Goal: Task Accomplishment & Management: Manage account settings

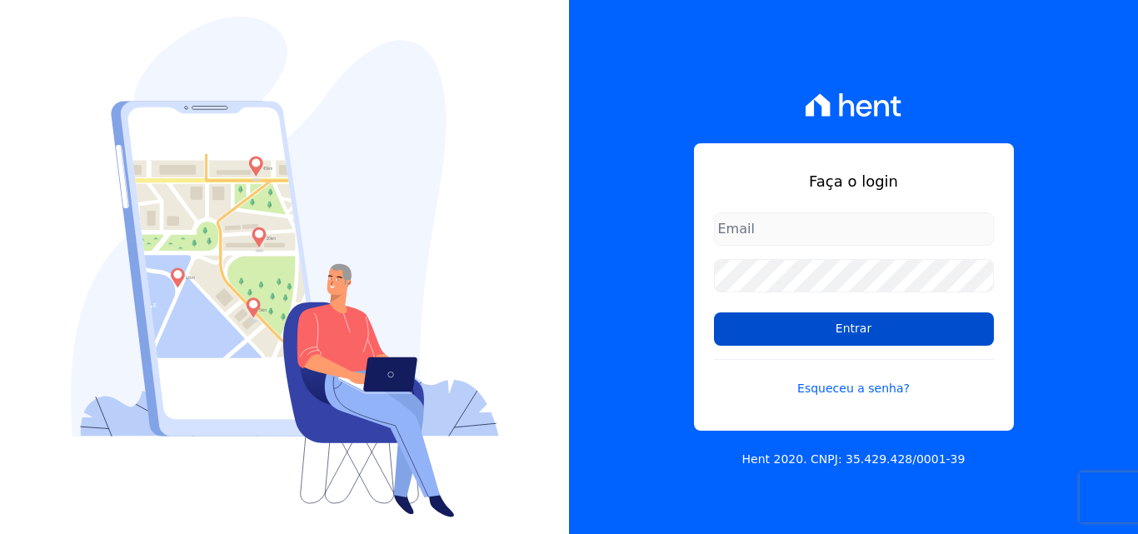
type input "[EMAIL_ADDRESS][DOMAIN_NAME]"
click at [808, 333] on input "Entrar" at bounding box center [854, 328] width 280 height 33
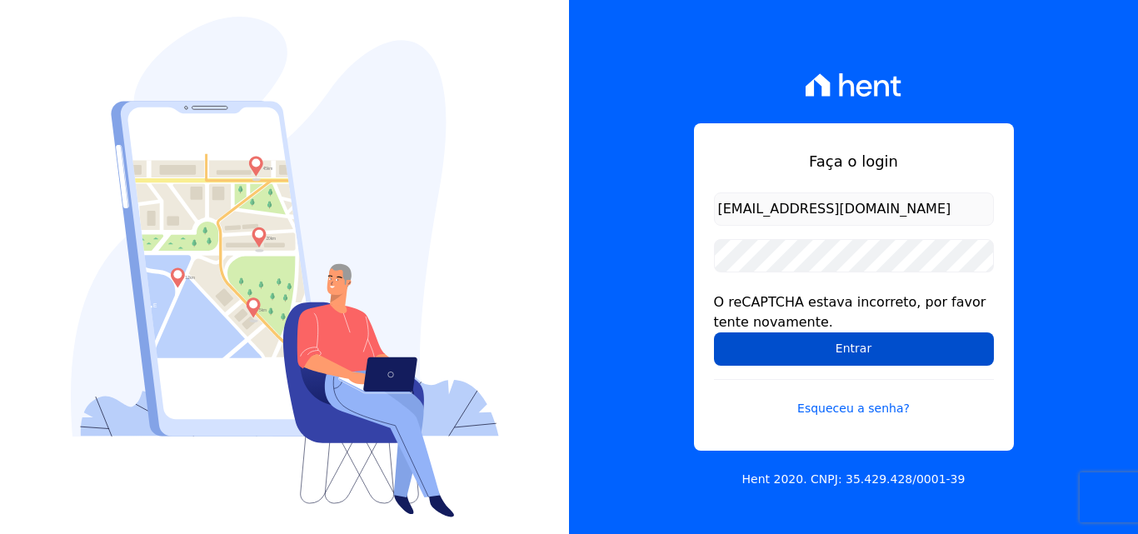
click at [837, 347] on input "Entrar" at bounding box center [854, 348] width 280 height 33
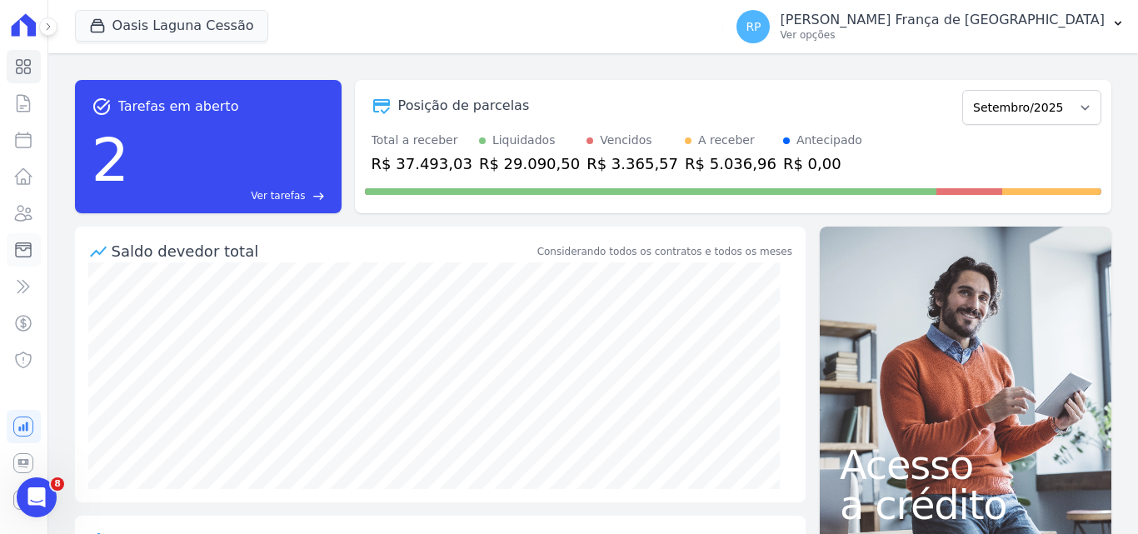
click at [11, 243] on link "Minha Carteira" at bounding box center [24, 249] width 34 height 33
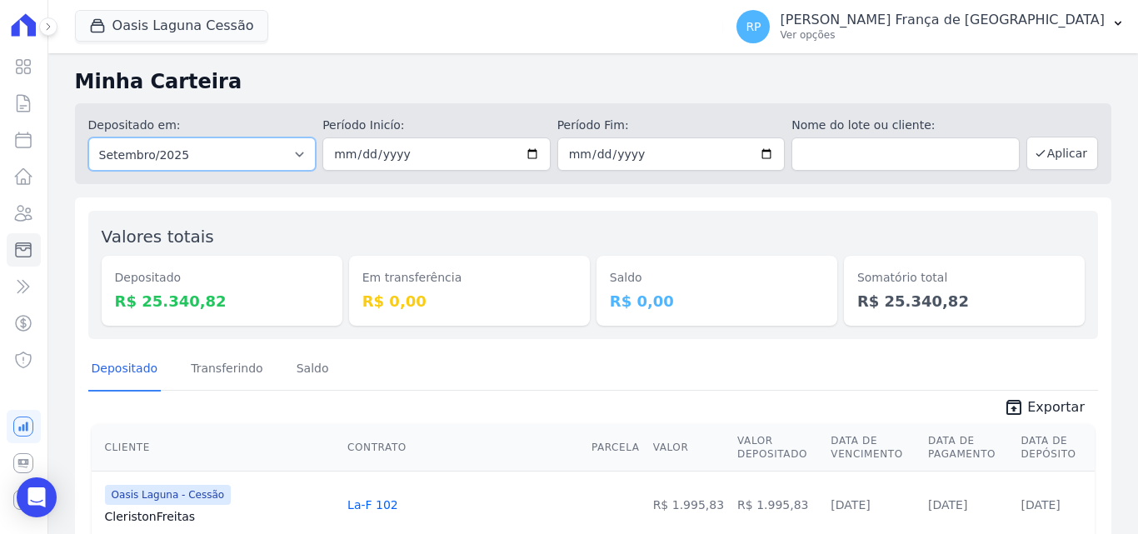
click at [201, 148] on select "Todos os meses Janeiro/2020 Fevereiro/2020 Março/2020 Abril/2020 Maio/2020 Junh…" at bounding box center [202, 153] width 228 height 33
click at [179, 170] on select "Todos os meses Janeiro/2020 Fevereiro/2020 Março/2020 Abril/2020 Maio/2020 Junh…" at bounding box center [202, 153] width 228 height 33
click at [180, 156] on select "Todos os meses Janeiro/2020 Fevereiro/2020 Março/2020 Abril/2020 Maio/2020 Junh…" at bounding box center [202, 153] width 228 height 33
select select "all"
click at [88, 137] on select "Todos os meses Janeiro/2020 Fevereiro/2020 Março/2020 Abril/2020 Maio/2020 Junh…" at bounding box center [202, 153] width 228 height 33
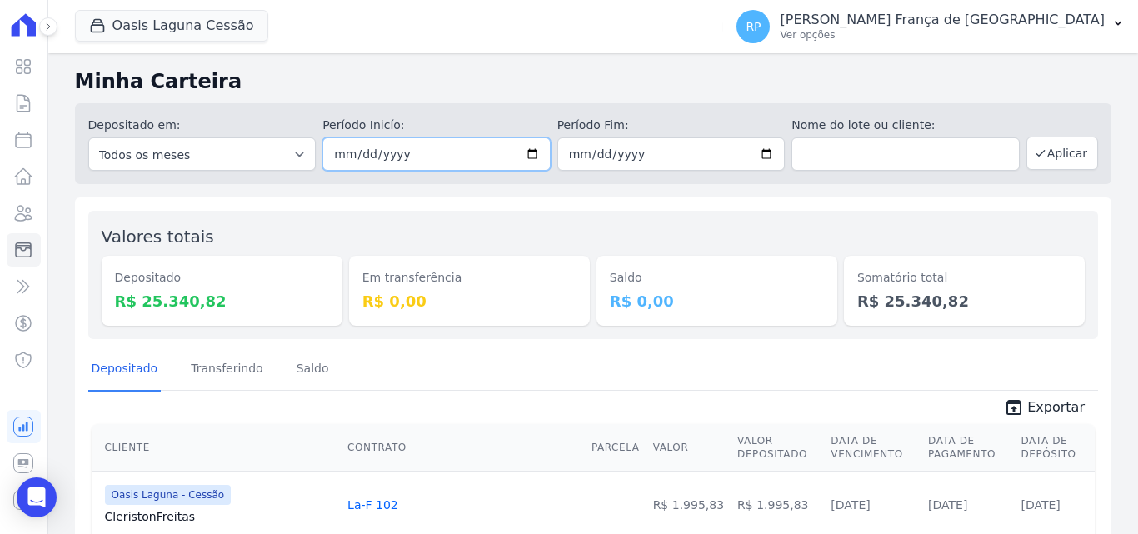
click at [353, 155] on input "date" at bounding box center [436, 153] width 228 height 33
click at [522, 156] on input "date" at bounding box center [436, 153] width 228 height 33
type input "[DATE]"
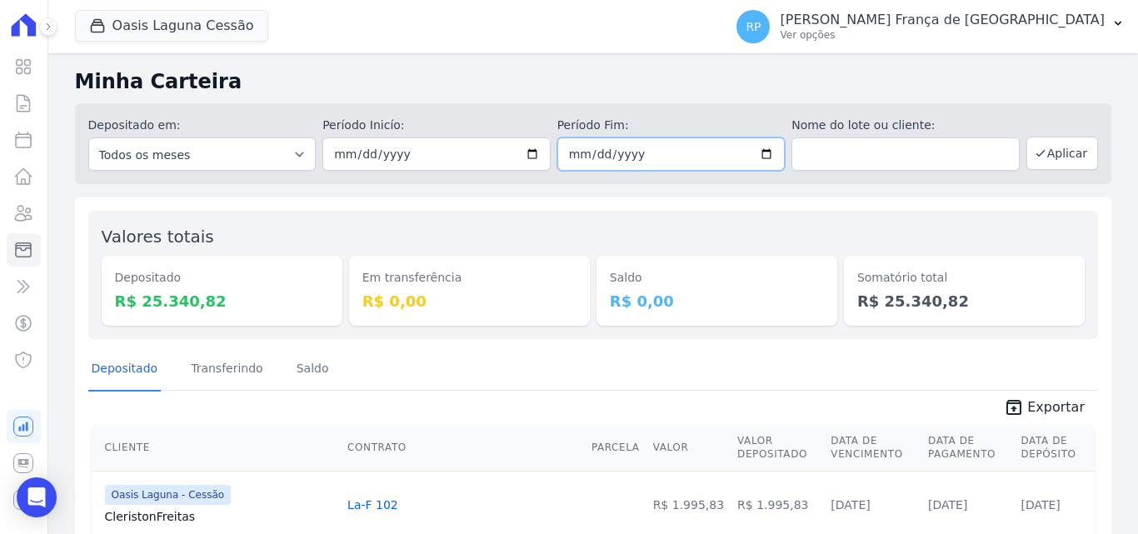
click at [762, 148] on input "date" at bounding box center [671, 153] width 228 height 33
type input "[DATE]"
click at [1059, 145] on button "Aplicar" at bounding box center [1062, 153] width 72 height 33
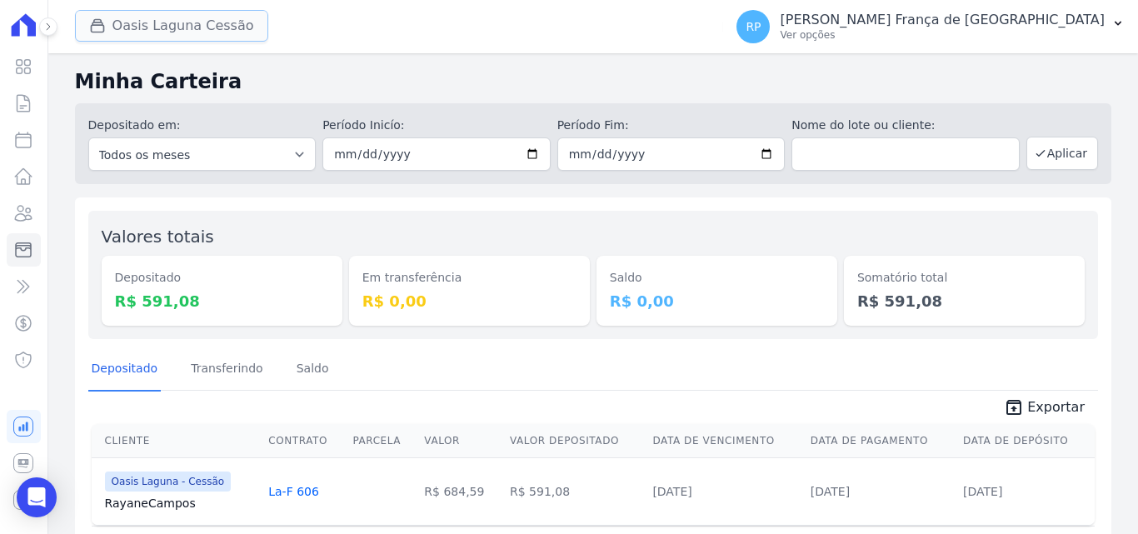
click at [199, 34] on button "Oasis Laguna Cessão" at bounding box center [171, 26] width 193 height 32
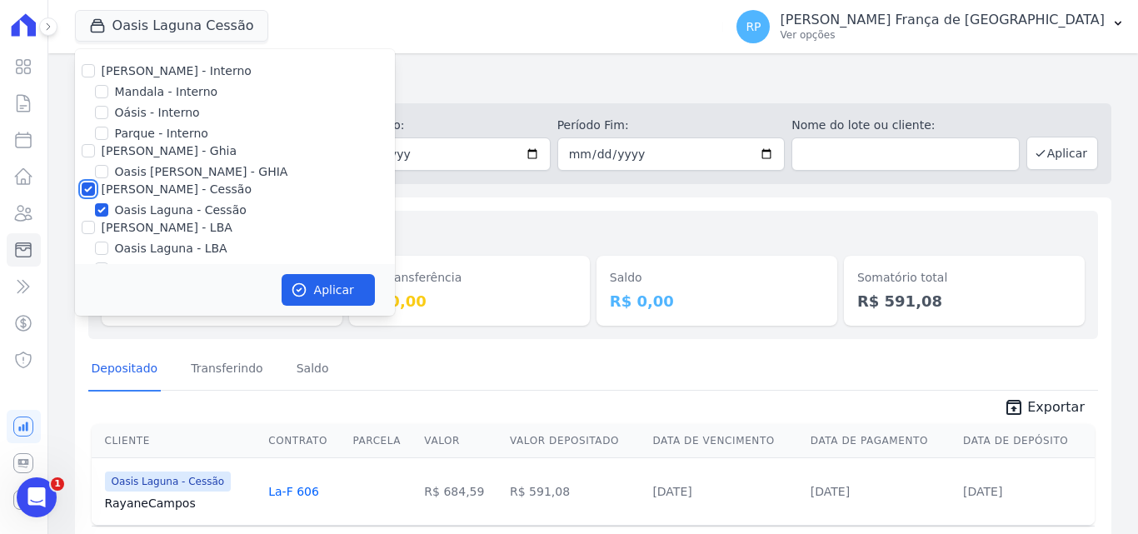
click at [87, 184] on input "[PERSON_NAME] - Cessão" at bounding box center [88, 188] width 13 height 13
checkbox input "false"
click at [97, 107] on input "Oásis - Interno" at bounding box center [101, 112] width 13 height 13
checkbox input "true"
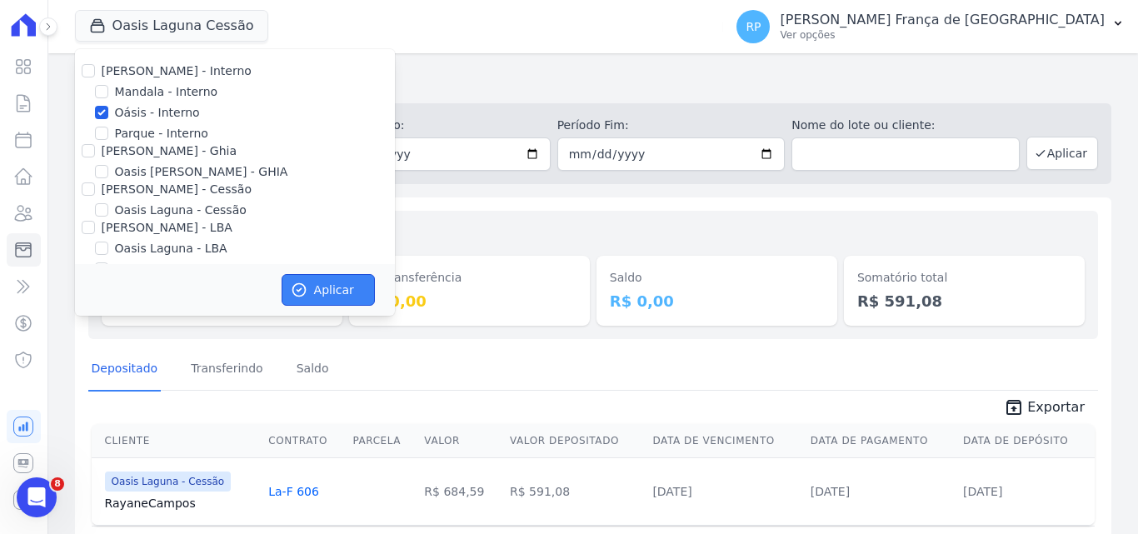
click at [320, 279] on button "Aplicar" at bounding box center [328, 290] width 93 height 32
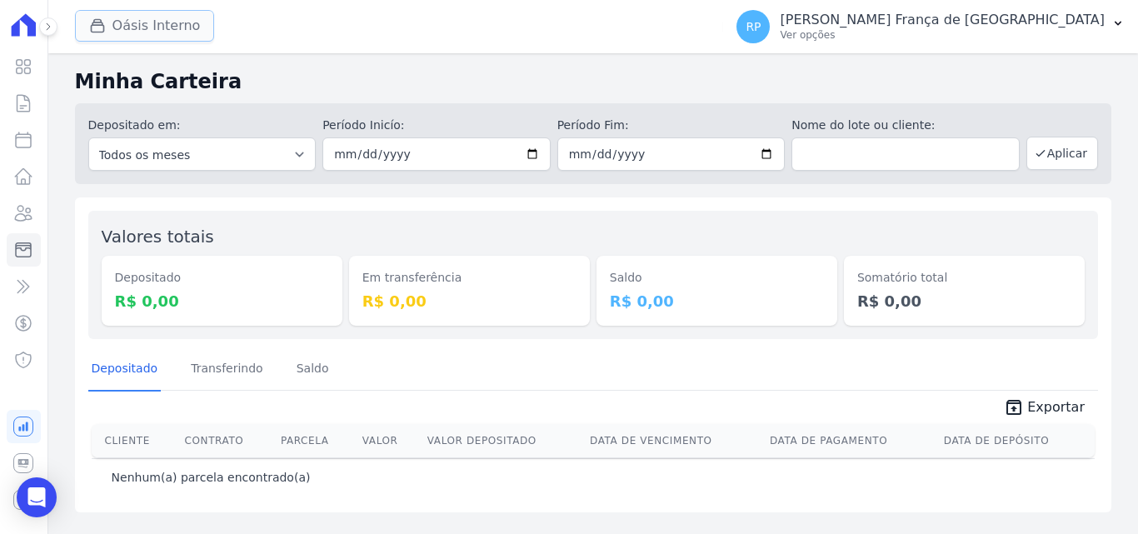
click at [183, 14] on button "Oásis Interno" at bounding box center [145, 26] width 140 height 32
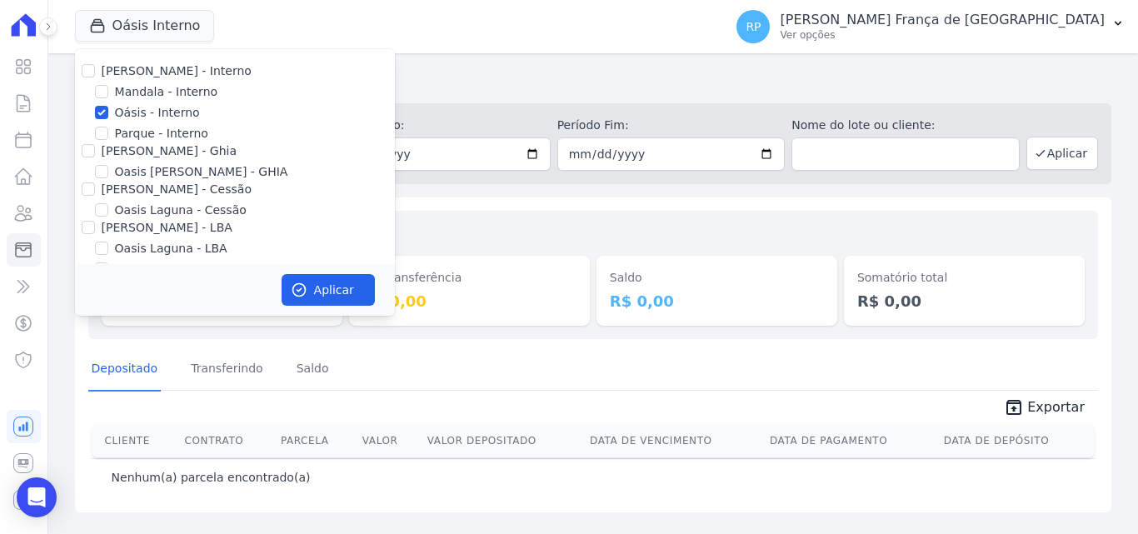
click at [110, 113] on div "Oásis - Interno" at bounding box center [235, 112] width 320 height 17
click at [104, 113] on input "Oásis - Interno" at bounding box center [101, 112] width 13 height 13
checkbox input "false"
click at [92, 146] on input "[PERSON_NAME] - Ghia" at bounding box center [88, 150] width 13 height 13
checkbox input "true"
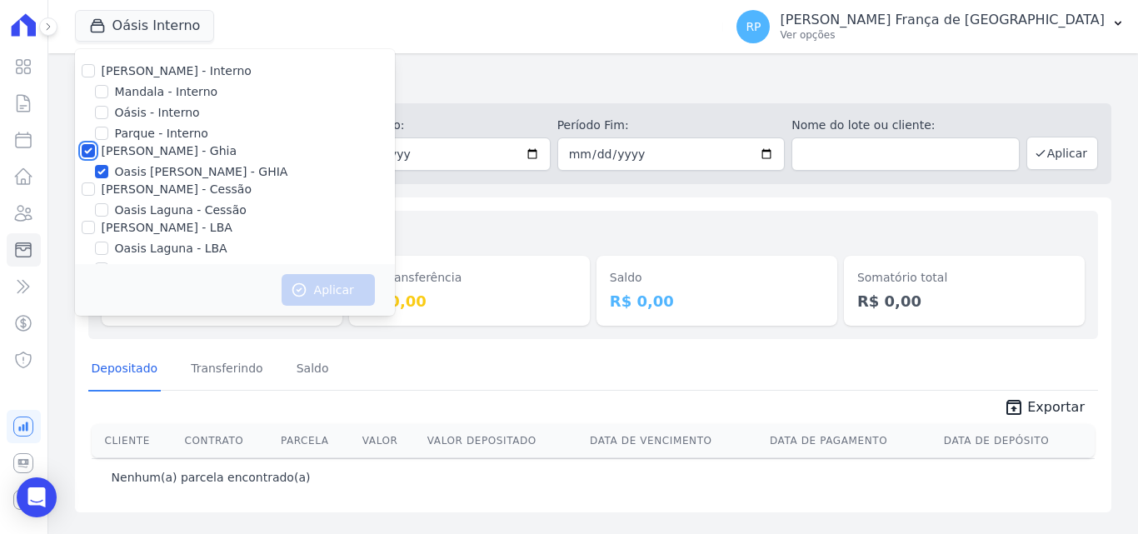
checkbox input "true"
click at [318, 302] on button "Aplicar" at bounding box center [328, 290] width 93 height 32
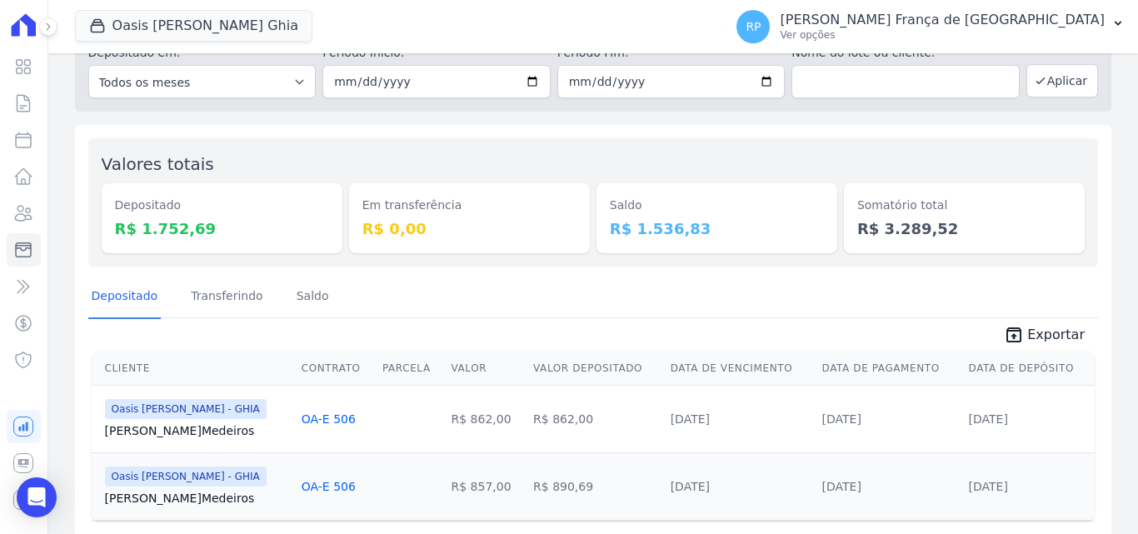
scroll to position [43, 0]
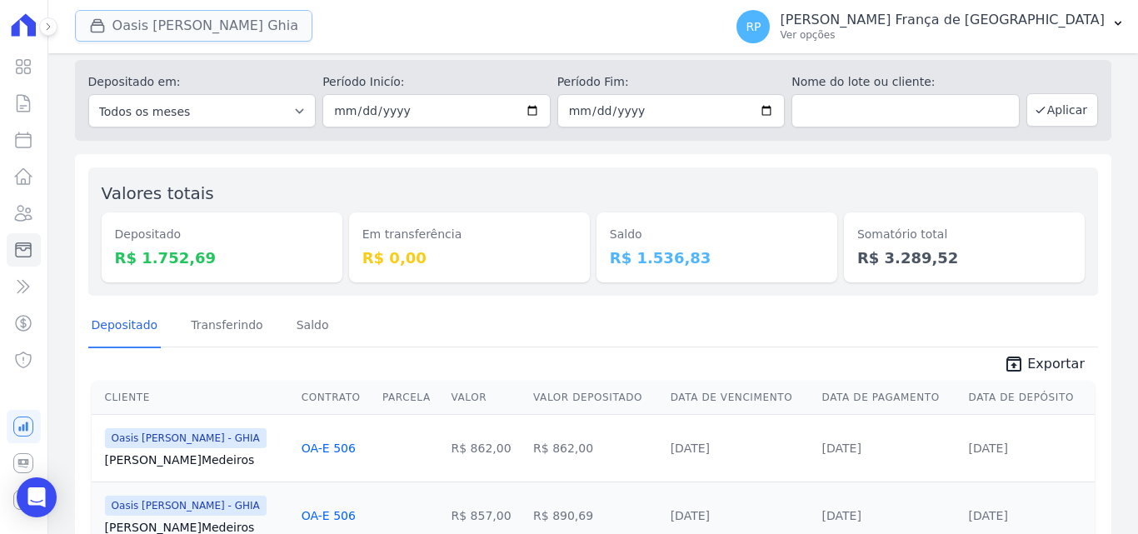
click at [191, 35] on button "Oasis Celina Guimaraes Ghia" at bounding box center [193, 26] width 237 height 32
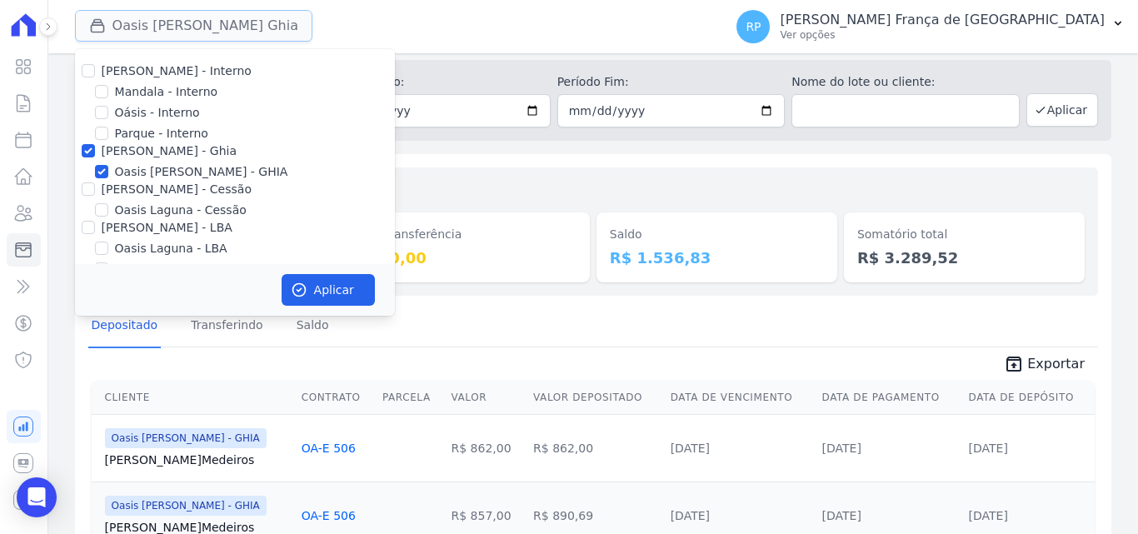
click at [191, 35] on button "Oasis Celina Guimaraes Ghia" at bounding box center [193, 26] width 237 height 32
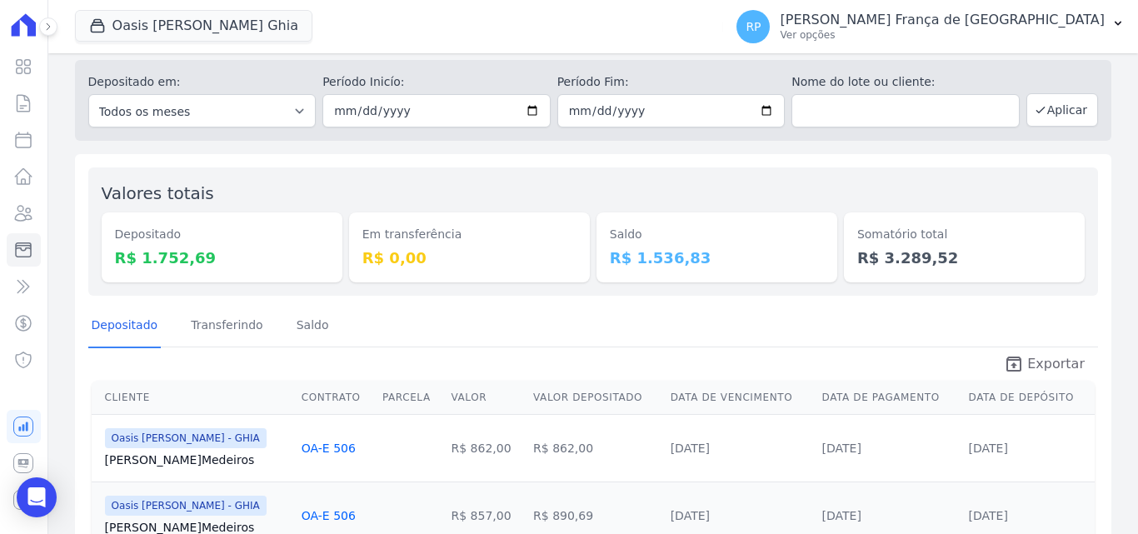
click at [1020, 367] on icon "unarchive" at bounding box center [1014, 364] width 20 height 20
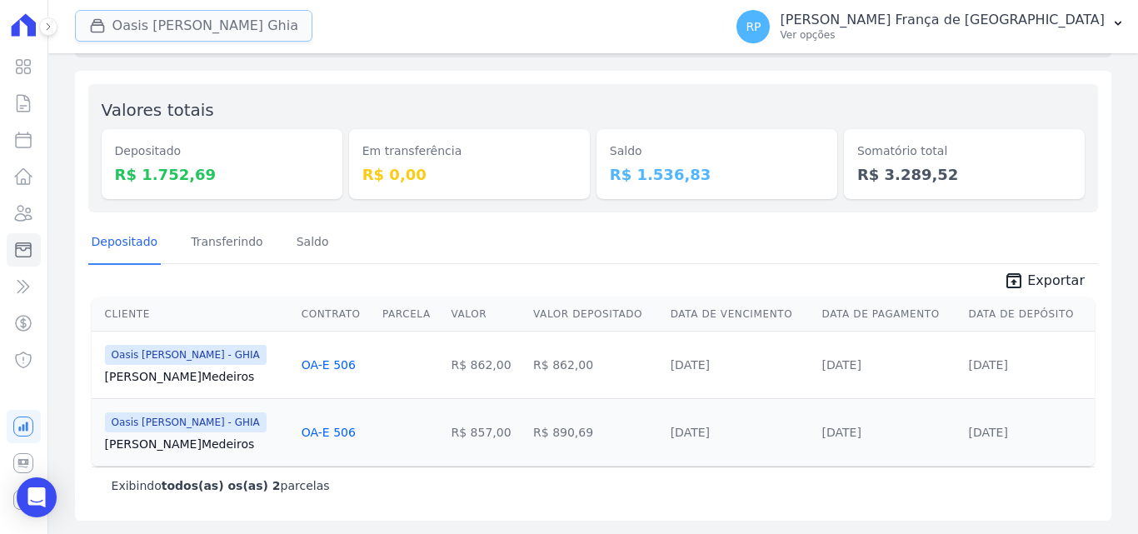
click at [207, 23] on button "Oasis Celina Guimaraes Ghia" at bounding box center [193, 26] width 237 height 32
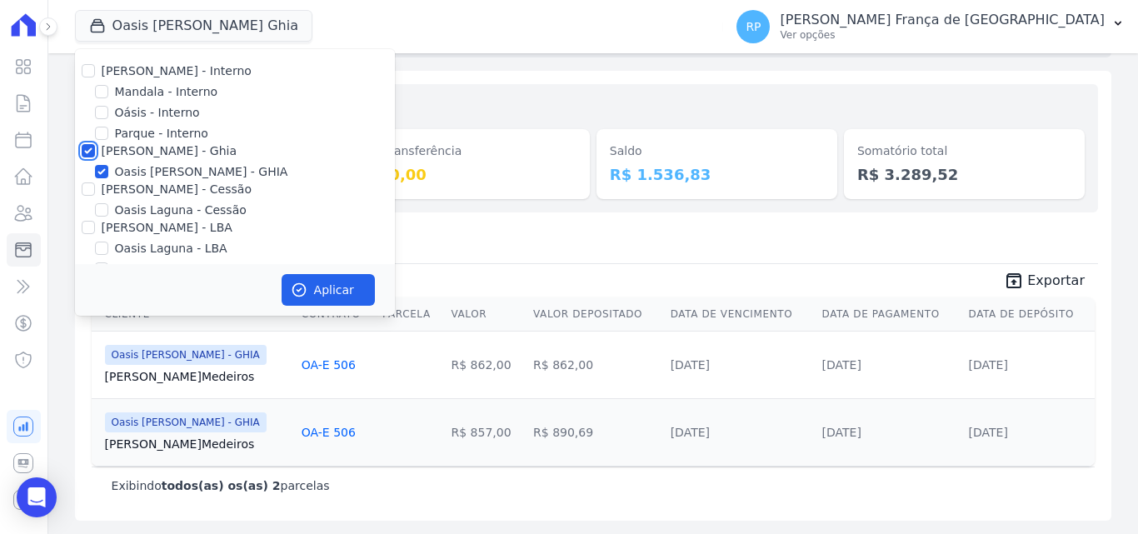
click at [89, 151] on input "[PERSON_NAME] - Ghia" at bounding box center [88, 150] width 13 height 13
checkbox input "false"
click at [87, 194] on input "[PERSON_NAME] - Cessão" at bounding box center [88, 188] width 13 height 13
checkbox input "true"
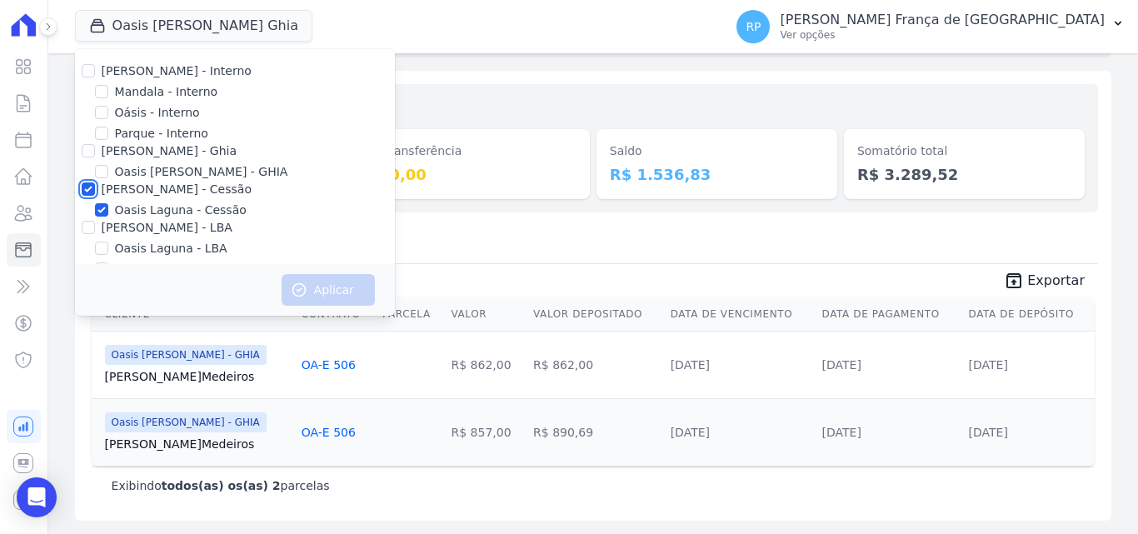
checkbox input "true"
click at [298, 292] on icon "button" at bounding box center [299, 290] width 17 height 17
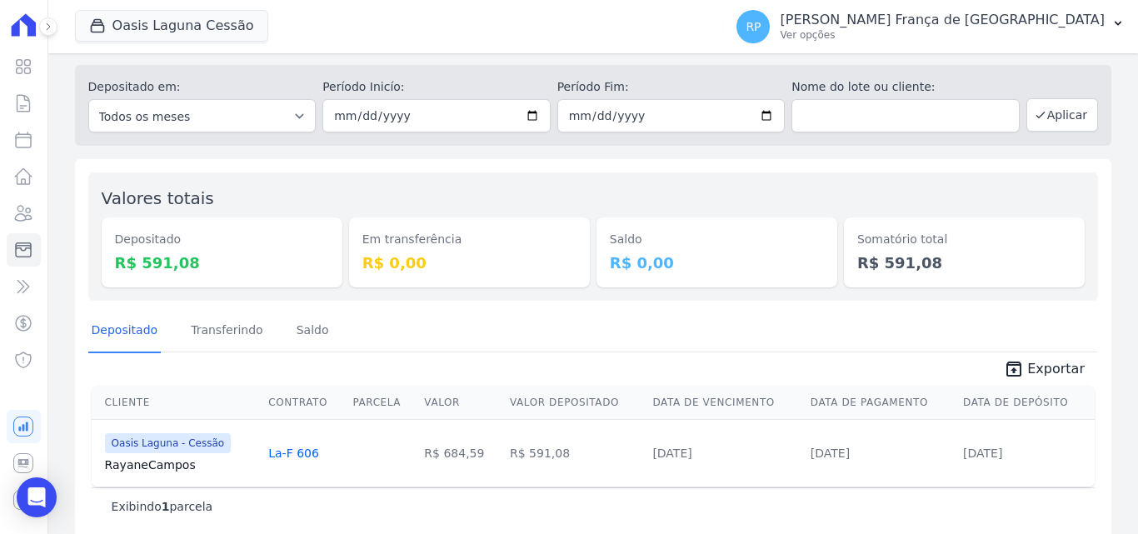
scroll to position [59, 0]
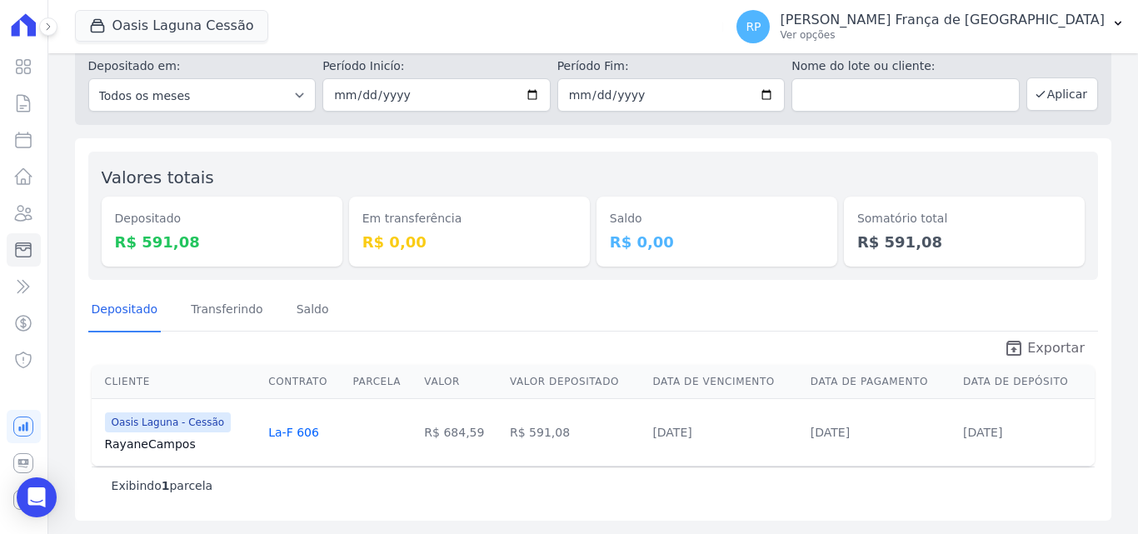
click at [1031, 341] on span "Exportar" at bounding box center [1055, 348] width 57 height 20
click at [185, 12] on button "Oasis Laguna Cessão" at bounding box center [171, 26] width 193 height 32
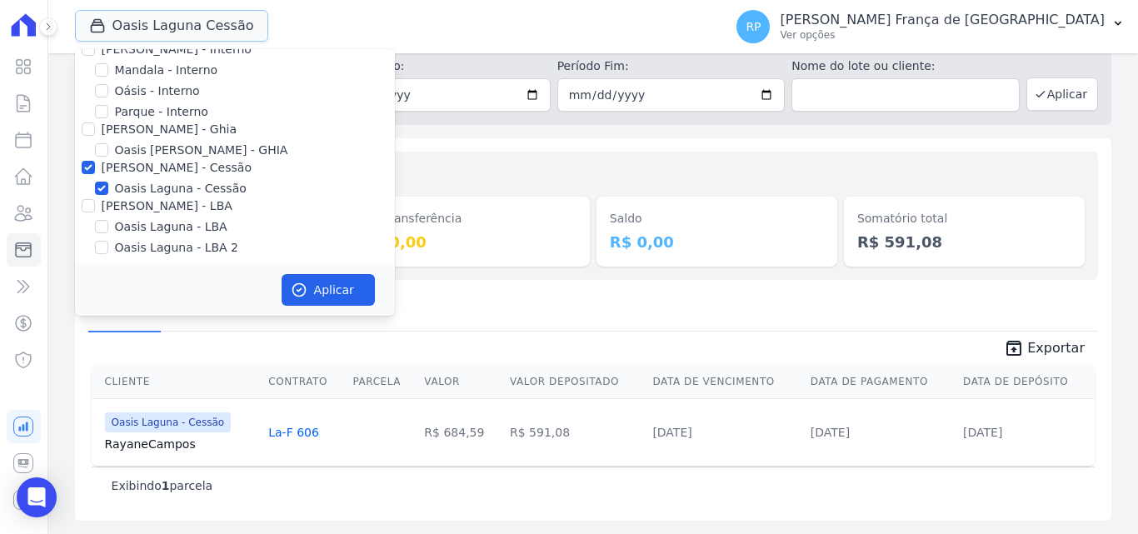
scroll to position [27, 0]
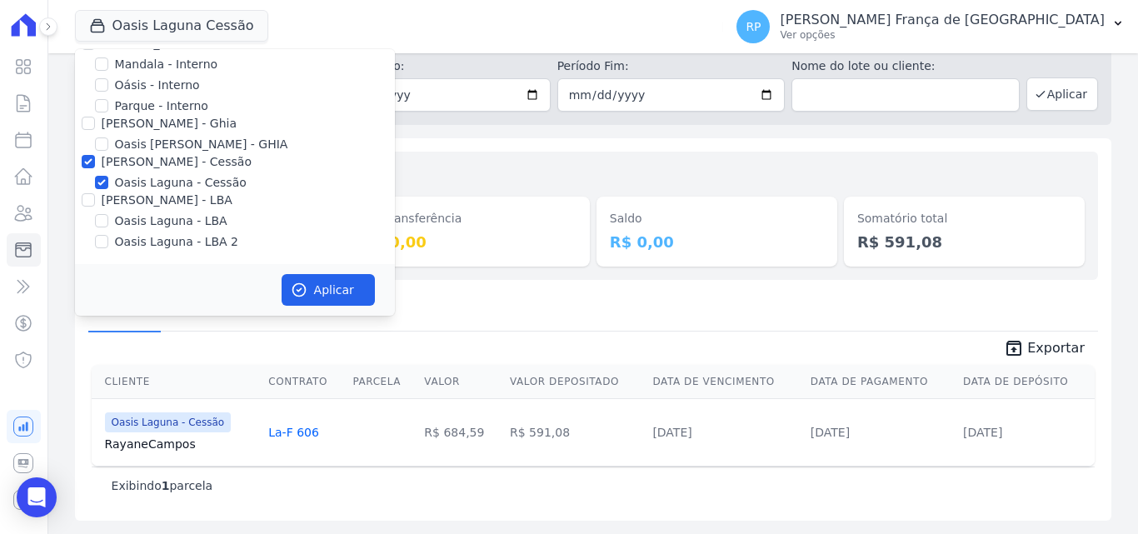
click at [562, 487] on div "Exibindo 1 parcela" at bounding box center [593, 485] width 963 height 17
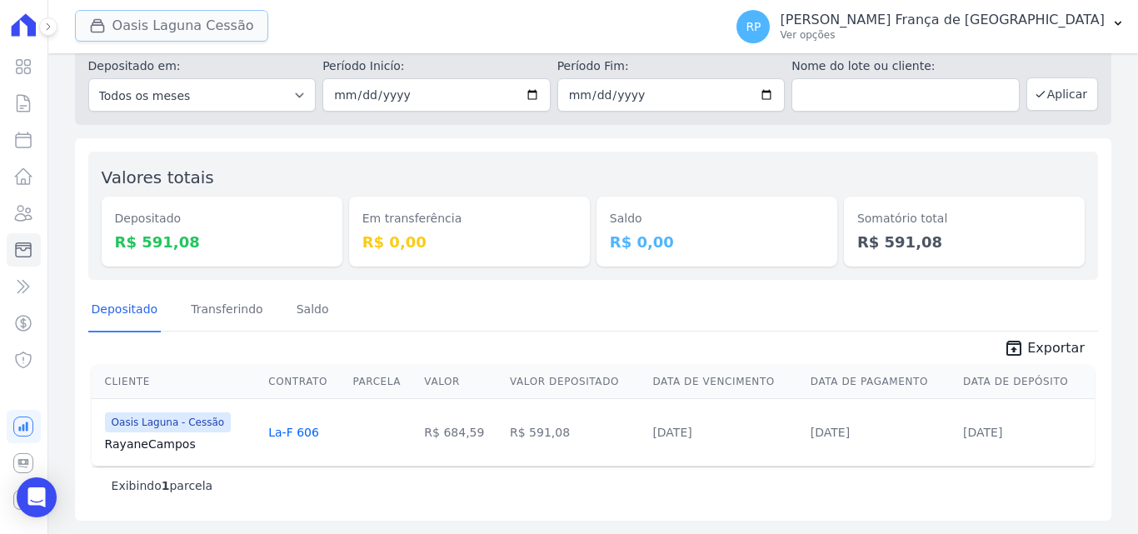
click at [156, 24] on button "Oasis Laguna Cessão" at bounding box center [171, 26] width 193 height 32
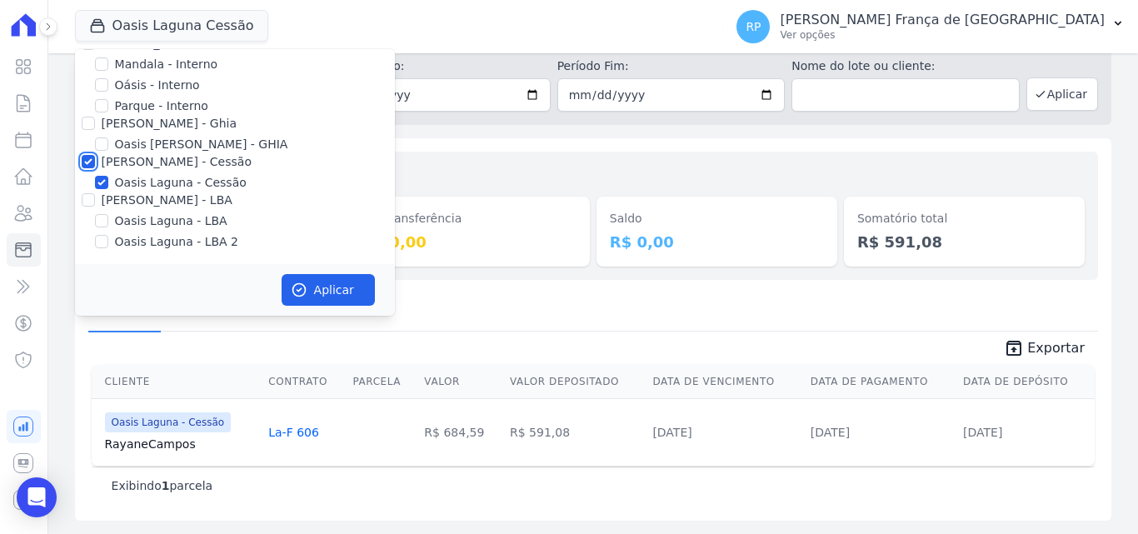
click at [87, 161] on input "[PERSON_NAME] - Cessão" at bounding box center [88, 161] width 13 height 13
checkbox input "false"
click at [88, 198] on input "[PERSON_NAME] - LBA" at bounding box center [88, 199] width 13 height 13
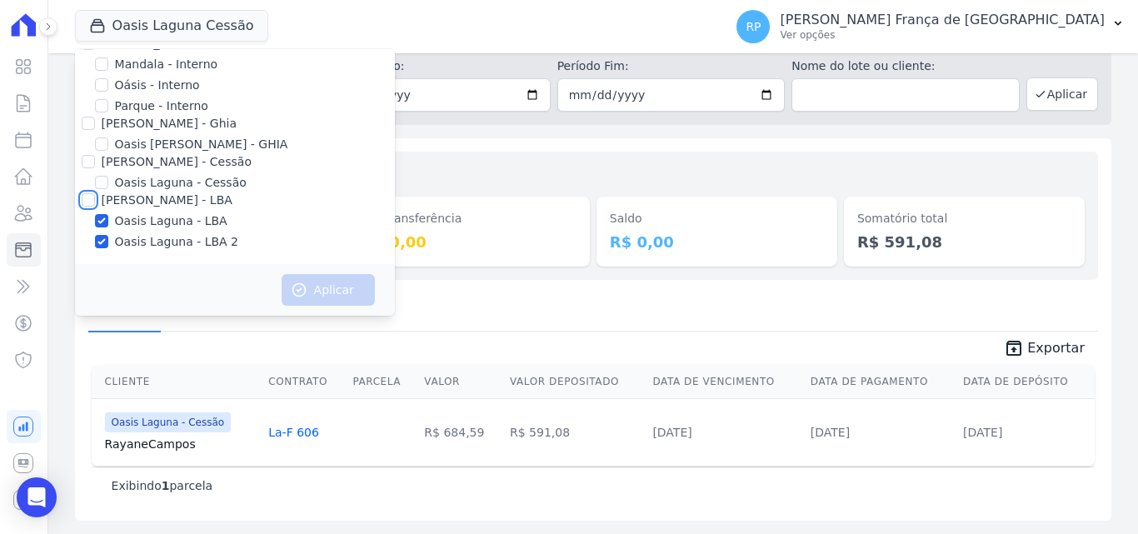
checkbox input "true"
click at [328, 297] on button "Aplicar" at bounding box center [328, 290] width 93 height 32
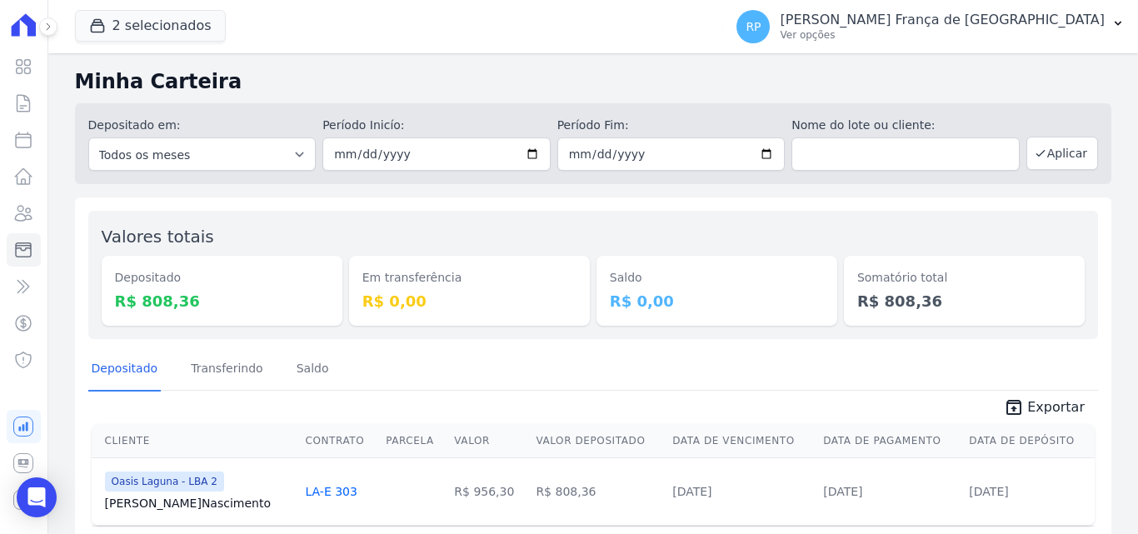
scroll to position [59, 0]
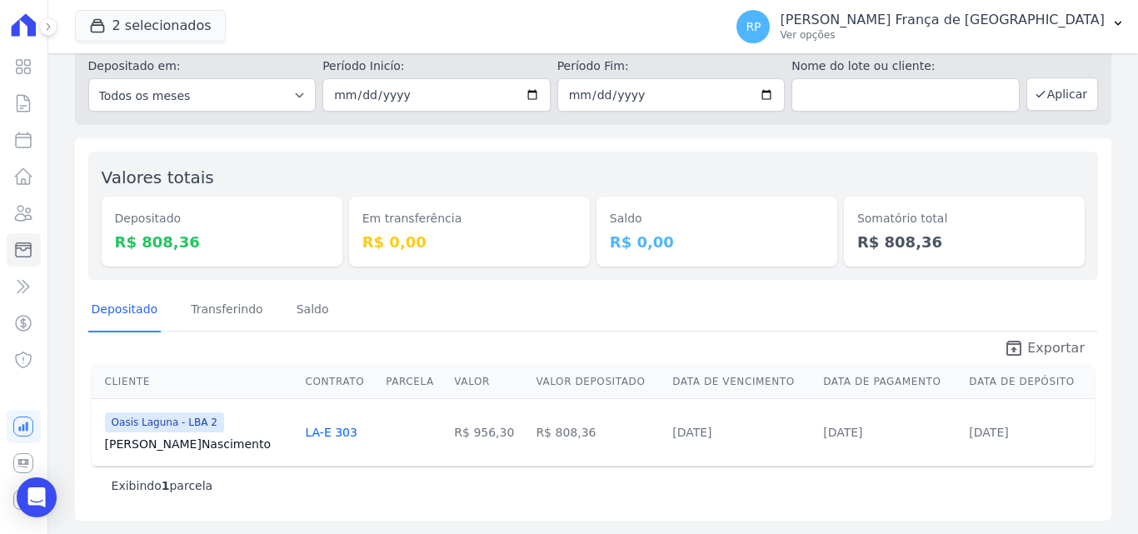
click at [1052, 352] on span "Exportar" at bounding box center [1055, 348] width 57 height 20
